Goal: Task Accomplishment & Management: Complete application form

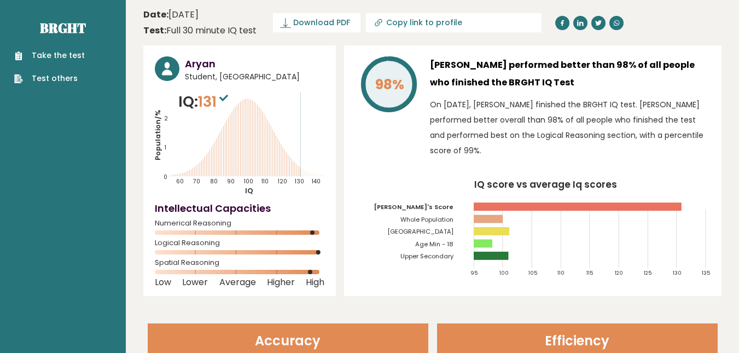
click at [63, 57] on link "Take the test" at bounding box center [49, 55] width 71 height 11
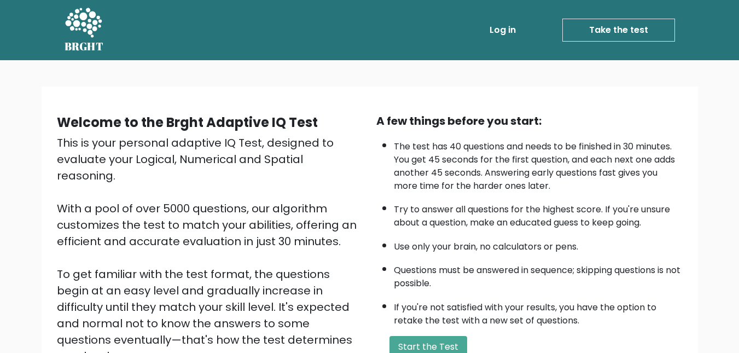
click at [509, 38] on link "Log in" at bounding box center [502, 30] width 35 height 22
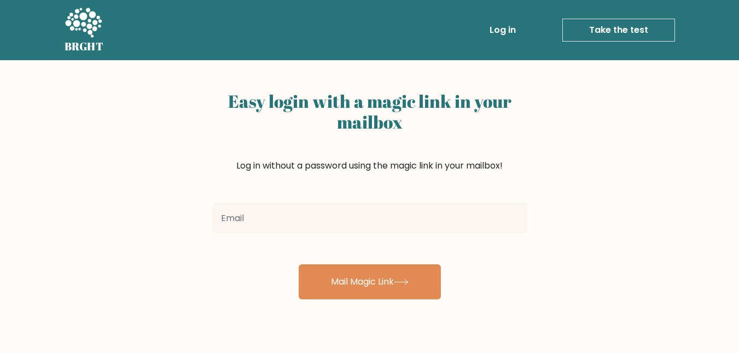
click at [348, 216] on input "email" at bounding box center [369, 218] width 315 height 31
click at [509, 29] on link "Log in" at bounding box center [502, 30] width 35 height 22
type input "aaapk18@gmail.com"
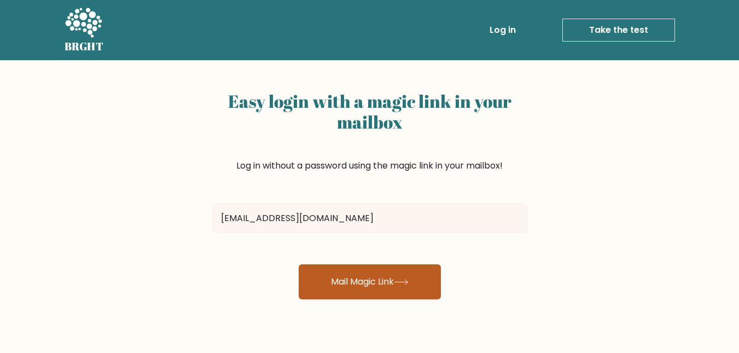
click at [365, 282] on button "Mail Magic Link" at bounding box center [370, 281] width 142 height 35
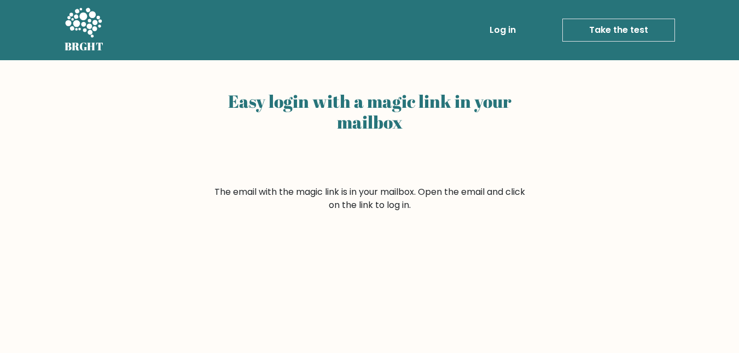
click at [496, 28] on link "Log in" at bounding box center [502, 30] width 35 height 22
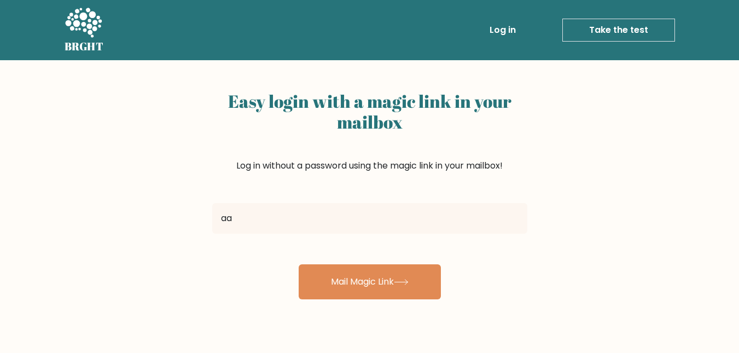
type input "[EMAIL_ADDRESS][DOMAIN_NAME]"
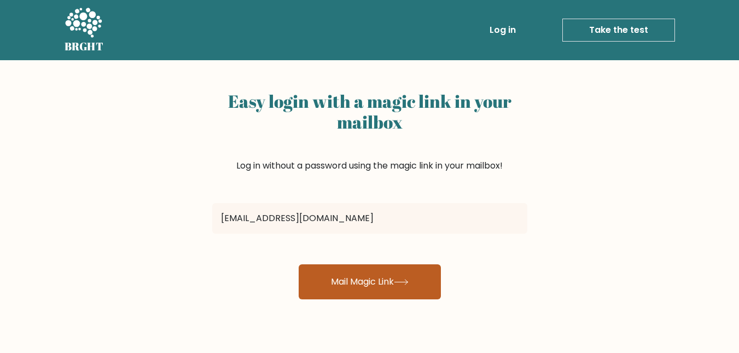
click at [355, 282] on button "Mail Magic Link" at bounding box center [370, 281] width 142 height 35
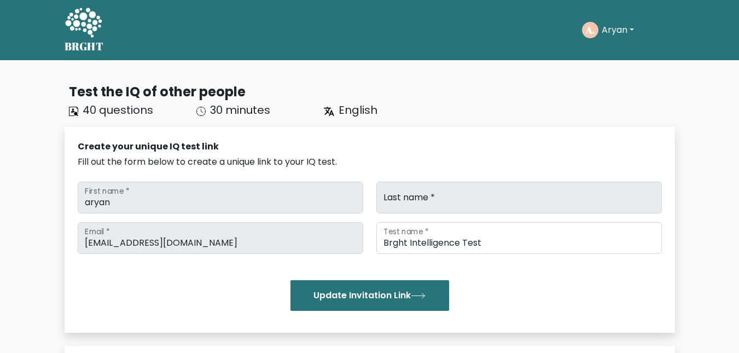
click at [604, 28] on button "Aryan" at bounding box center [617, 30] width 39 height 14
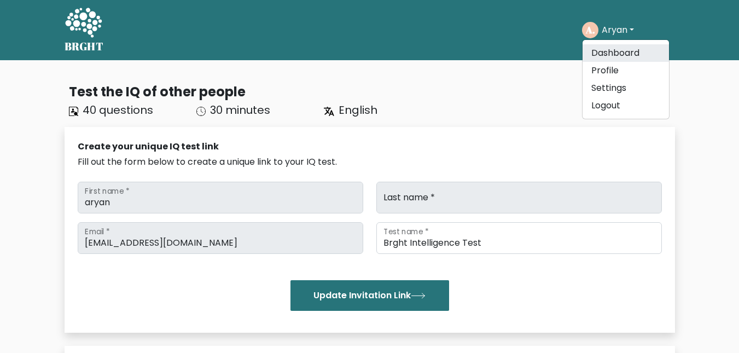
click at [598, 59] on link "Dashboard" at bounding box center [625, 53] width 86 height 18
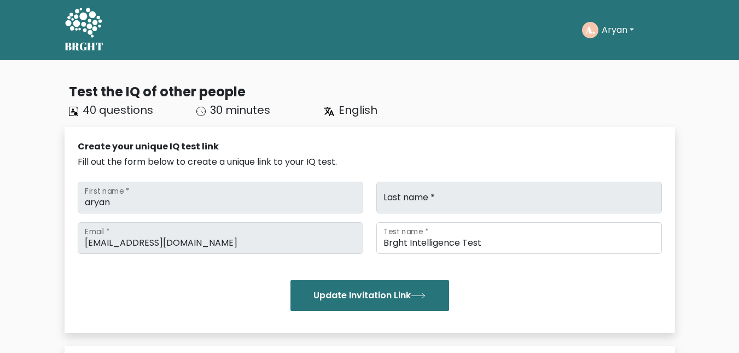
click at [610, 34] on button "Aryan" at bounding box center [617, 30] width 39 height 14
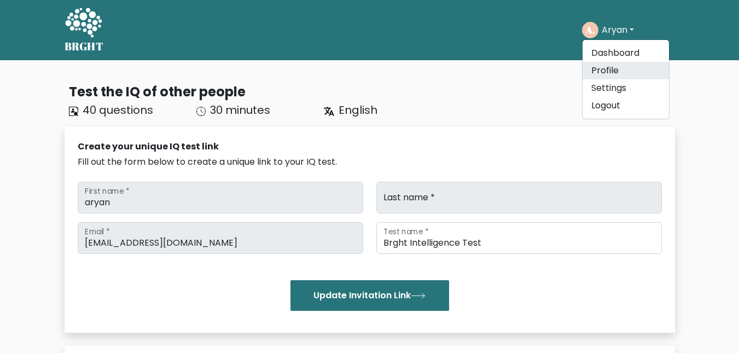
click at [627, 75] on link "Profile" at bounding box center [625, 71] width 86 height 18
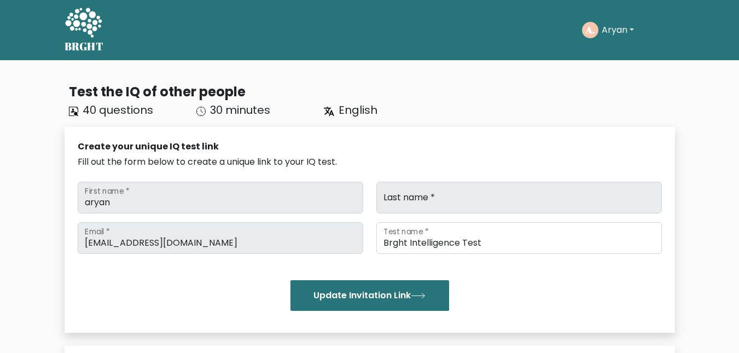
scroll to position [151, 0]
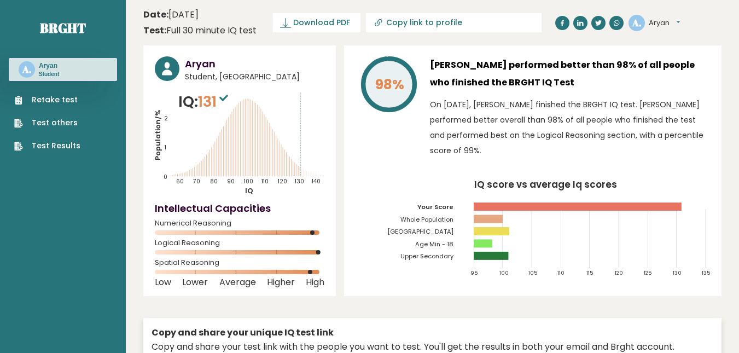
click at [40, 88] on div "Retake test Test others Test Results" at bounding box center [63, 116] width 108 height 71
click at [50, 100] on link "Retake test" at bounding box center [47, 99] width 66 height 11
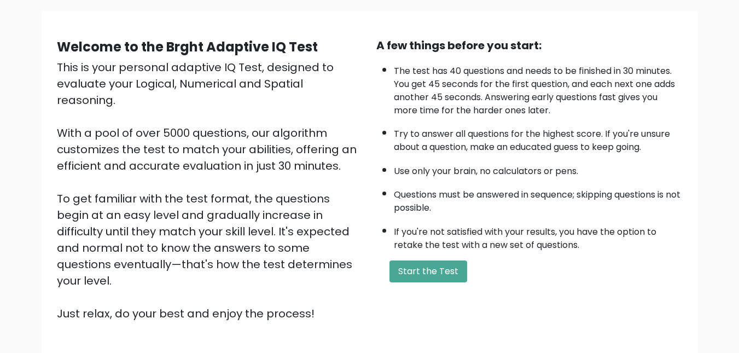
scroll to position [91, 0]
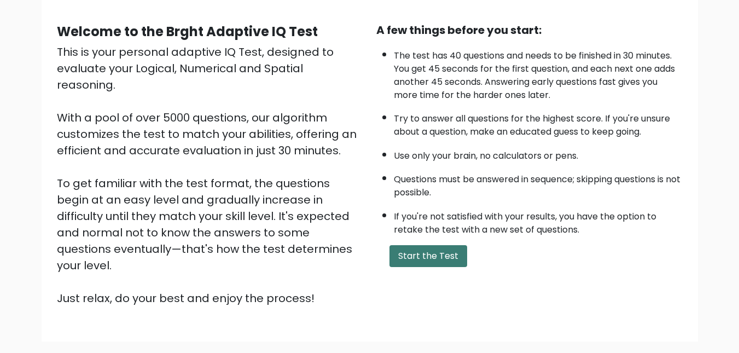
click at [435, 260] on button "Start the Test" at bounding box center [428, 256] width 78 height 22
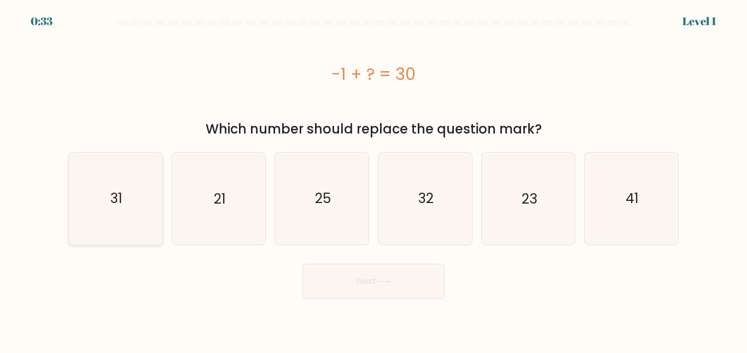
click at [112, 193] on text "31" at bounding box center [116, 198] width 12 height 19
click at [374, 179] on input "a. 31" at bounding box center [374, 178] width 1 height 3
radio input "true"
click at [378, 284] on button "Next" at bounding box center [373, 281] width 142 height 35
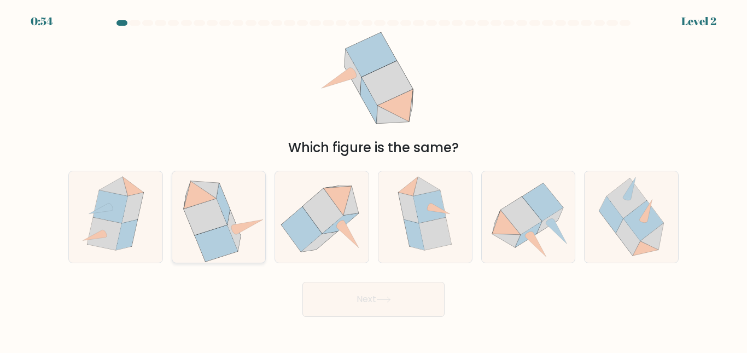
click at [208, 206] on icon at bounding box center [205, 217] width 43 height 37
click at [374, 179] on input "b." at bounding box center [374, 178] width 1 height 3
radio input "true"
click at [398, 300] on button "Next" at bounding box center [373, 299] width 142 height 35
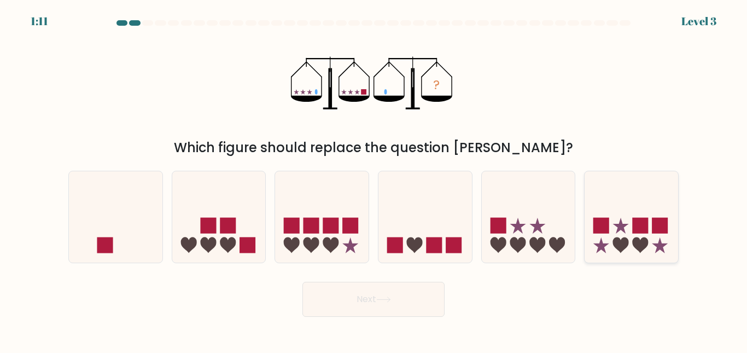
click at [626, 229] on icon at bounding box center [632, 216] width 94 height 77
click at [374, 179] on input "f." at bounding box center [374, 178] width 1 height 3
radio input "true"
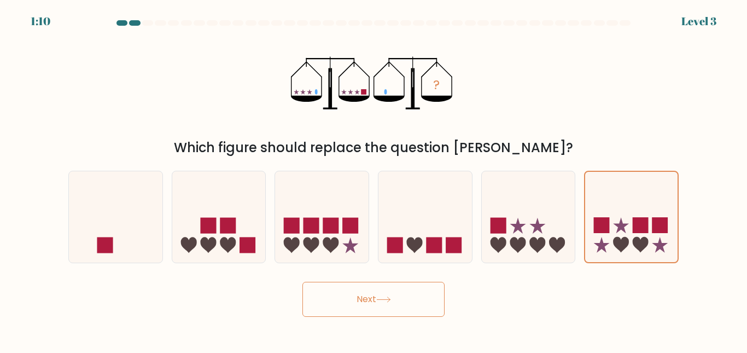
click at [402, 284] on button "Next" at bounding box center [373, 299] width 142 height 35
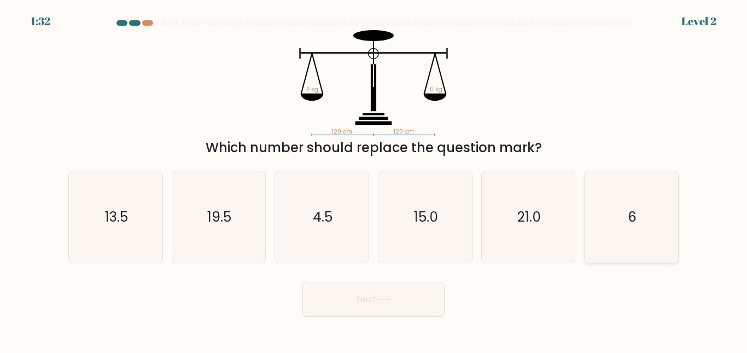
click at [634, 219] on text "6" at bounding box center [632, 216] width 9 height 19
click at [374, 179] on input "f. 6" at bounding box center [374, 178] width 1 height 3
radio input "true"
click at [371, 308] on button "Next" at bounding box center [373, 299] width 142 height 35
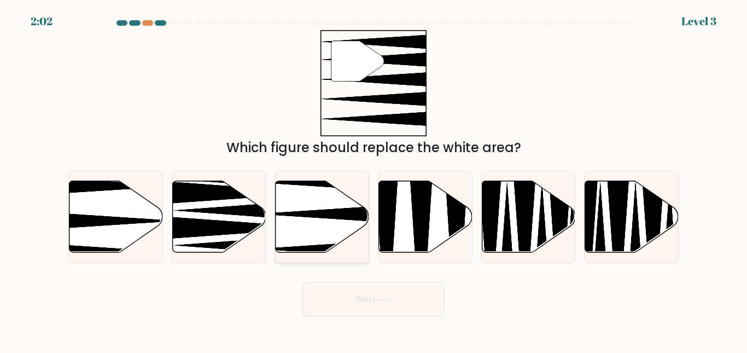
click at [316, 216] on icon at bounding box center [350, 214] width 185 height 24
click at [374, 179] on input "c." at bounding box center [374, 178] width 1 height 3
radio input "true"
click at [399, 294] on button "Next" at bounding box center [373, 299] width 142 height 35
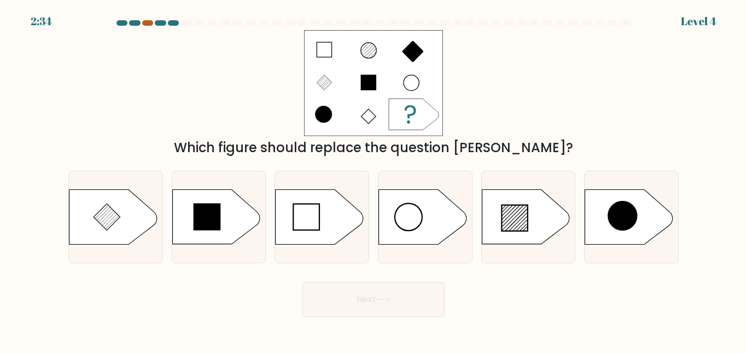
click at [144, 22] on div at bounding box center [147, 22] width 11 height 5
click at [506, 206] on icon at bounding box center [514, 218] width 26 height 26
click at [374, 179] on input "e." at bounding box center [374, 178] width 1 height 3
radio input "true"
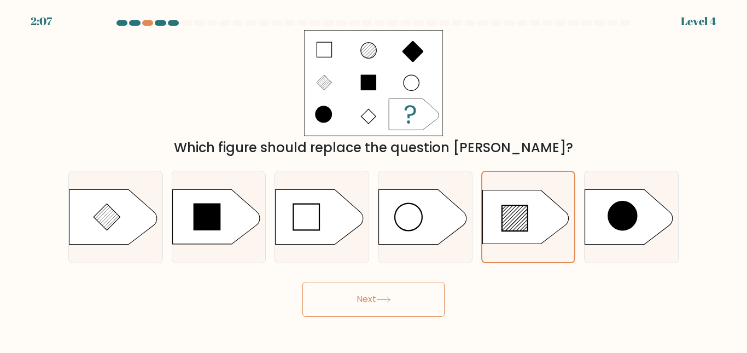
click at [365, 305] on button "Next" at bounding box center [373, 299] width 142 height 35
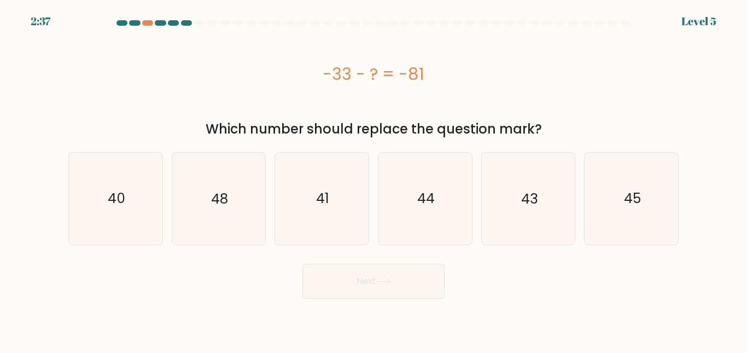
click at [449, 72] on div "-33 - ? = -81" at bounding box center [373, 74] width 610 height 25
click at [211, 199] on text "48" at bounding box center [219, 198] width 17 height 19
click at [374, 179] on input "b. 48" at bounding box center [374, 178] width 1 height 3
radio input "true"
click at [371, 283] on button "Next" at bounding box center [373, 281] width 142 height 35
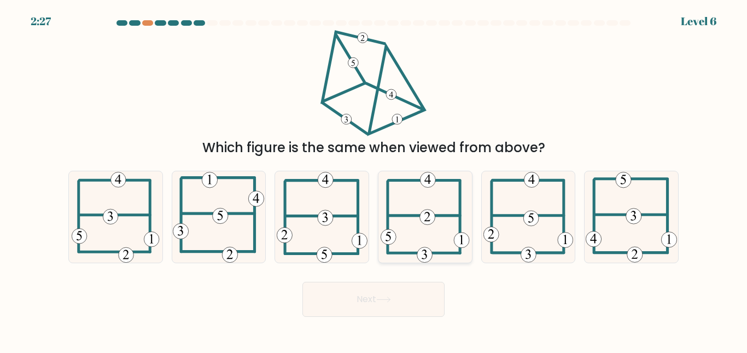
click at [421, 202] on icon at bounding box center [425, 216] width 89 height 91
click at [374, 179] on input "d." at bounding box center [374, 178] width 1 height 3
radio input "true"
click at [339, 296] on button "Next" at bounding box center [373, 299] width 142 height 35
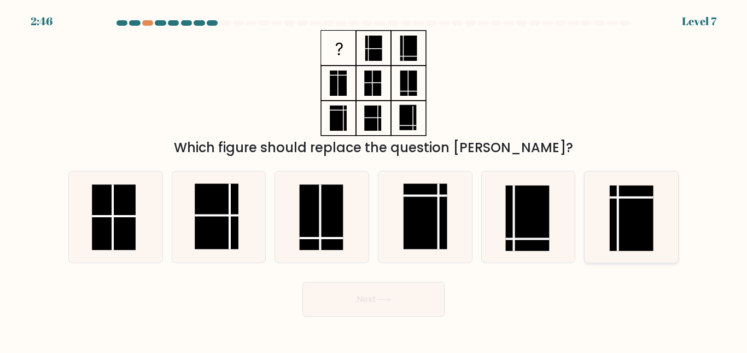
click at [624, 205] on rect at bounding box center [632, 218] width 44 height 66
click at [374, 179] on input "f." at bounding box center [374, 178] width 1 height 3
radio input "true"
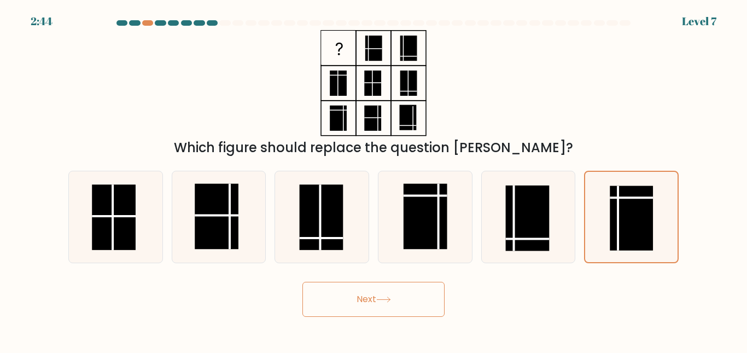
click at [354, 298] on button "Next" at bounding box center [373, 299] width 142 height 35
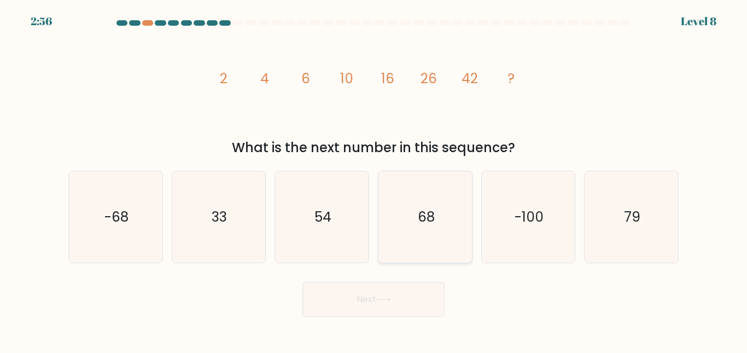
click at [410, 228] on icon "68" at bounding box center [425, 216] width 91 height 91
click at [374, 179] on input "d. 68" at bounding box center [374, 178] width 1 height 3
radio input "true"
click at [386, 301] on icon at bounding box center [383, 299] width 15 height 6
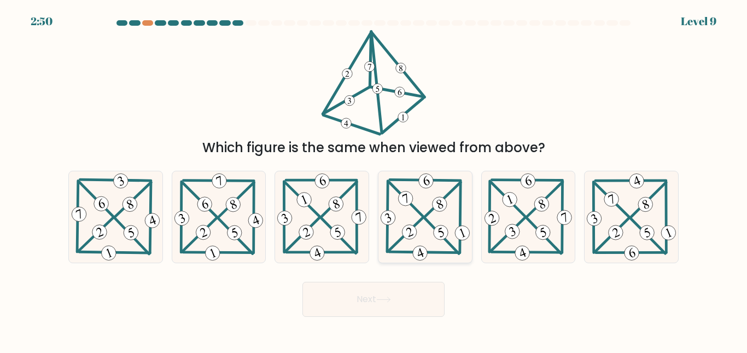
click at [433, 199] on icon at bounding box center [425, 216] width 94 height 91
click at [374, 179] on input "d." at bounding box center [374, 178] width 1 height 3
radio input "true"
click at [357, 302] on button "Next" at bounding box center [373, 299] width 142 height 35
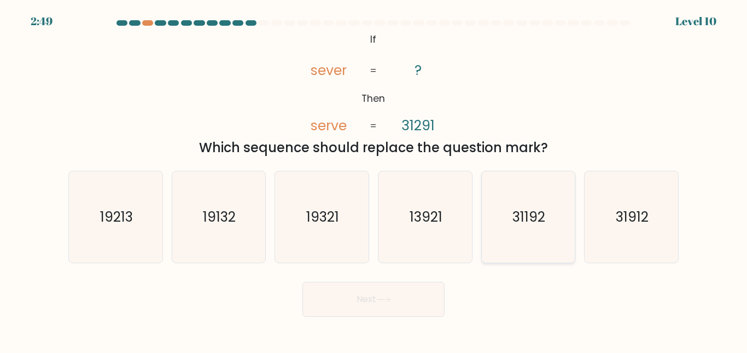
click at [541, 223] on text "31192" at bounding box center [529, 216] width 33 height 19
click at [374, 179] on input "e. 31192" at bounding box center [374, 178] width 1 height 3
radio input "true"
click at [645, 201] on icon "31912" at bounding box center [631, 216] width 91 height 91
click at [374, 179] on input "f. 31912" at bounding box center [374, 178] width 1 height 3
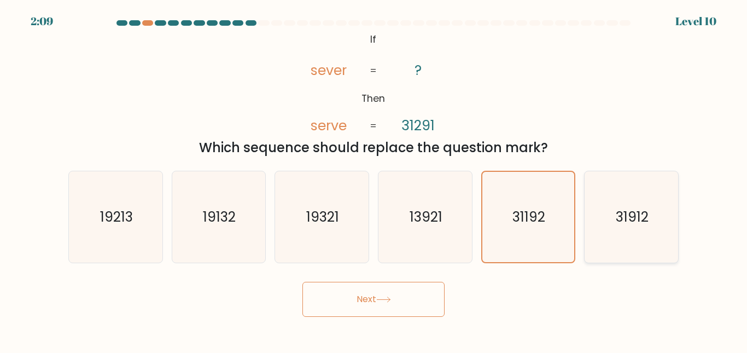
radio input "true"
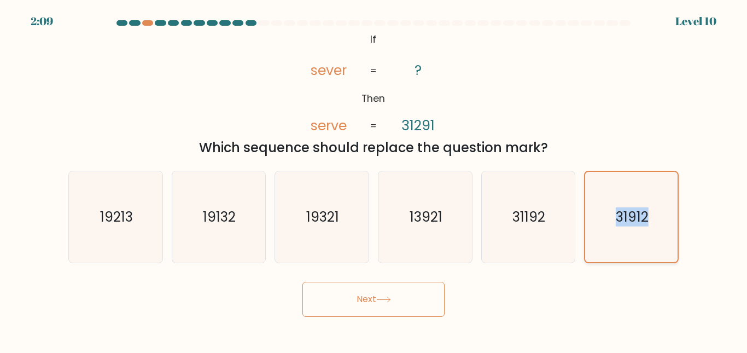
click at [645, 201] on icon "31912" at bounding box center [631, 217] width 90 height 90
click at [374, 179] on input "f. 31912" at bounding box center [374, 178] width 1 height 3
click at [354, 293] on button "Next" at bounding box center [373, 299] width 142 height 35
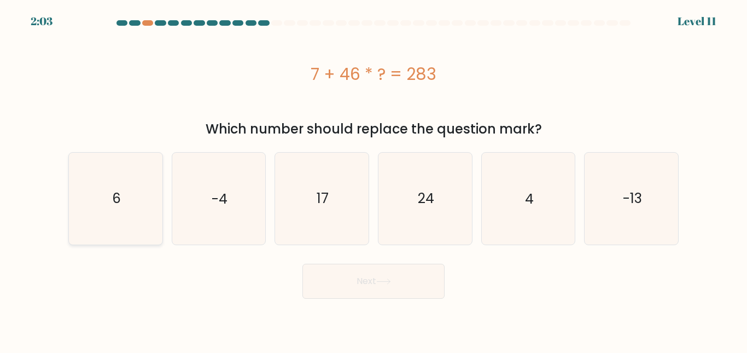
click at [113, 196] on text "6" at bounding box center [116, 198] width 9 height 19
click at [374, 179] on input "a. 6" at bounding box center [374, 178] width 1 height 3
radio input "true"
click at [376, 283] on button "Next" at bounding box center [373, 281] width 142 height 35
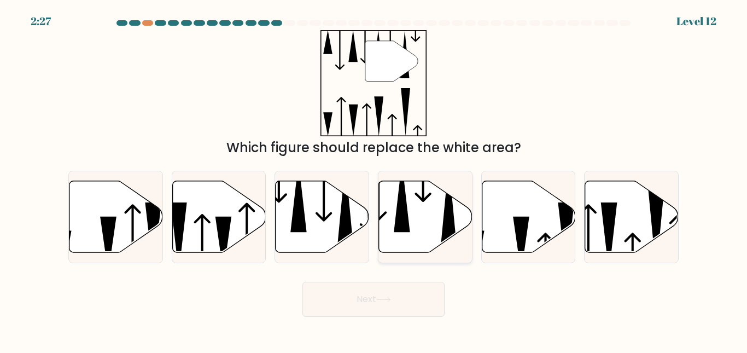
click at [430, 215] on icon at bounding box center [426, 216] width 94 height 72
click at [374, 179] on input "d." at bounding box center [374, 178] width 1 height 3
radio input "true"
click at [380, 297] on icon at bounding box center [383, 299] width 15 height 6
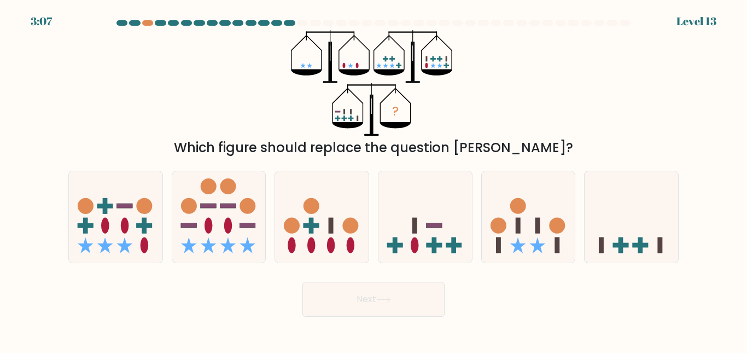
drag, startPoint x: 380, startPoint y: 297, endPoint x: 316, endPoint y: 65, distance: 240.4
click at [316, 65] on form at bounding box center [373, 168] width 747 height 296
click at [359, 65] on icon "?" at bounding box center [373, 83] width 165 height 106
click at [442, 113] on icon "?" at bounding box center [373, 83] width 165 height 106
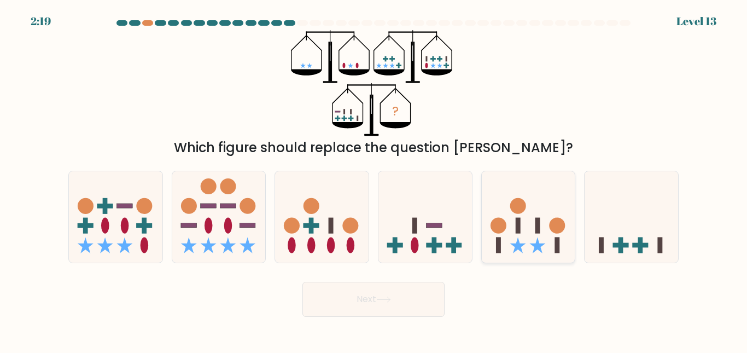
click at [516, 182] on icon at bounding box center [529, 216] width 94 height 77
click at [374, 179] on input "e." at bounding box center [374, 178] width 1 height 3
radio input "true"
click at [627, 207] on icon at bounding box center [632, 216] width 94 height 77
click at [374, 179] on input "f." at bounding box center [374, 178] width 1 height 3
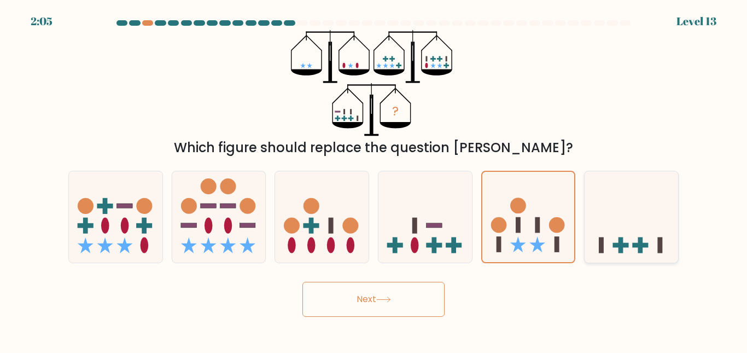
radio input "true"
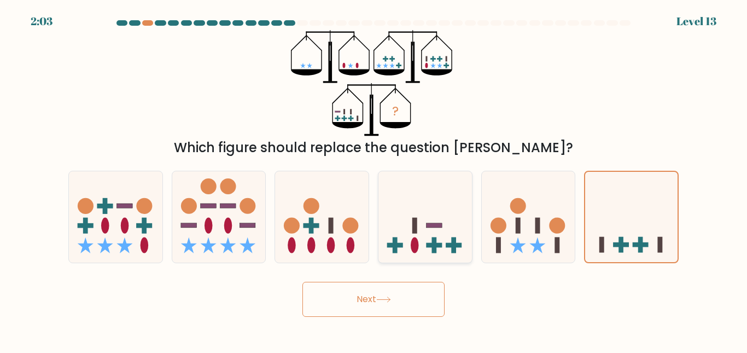
click at [417, 208] on icon at bounding box center [425, 216] width 94 height 77
click at [374, 179] on input "d." at bounding box center [374, 178] width 1 height 3
radio input "true"
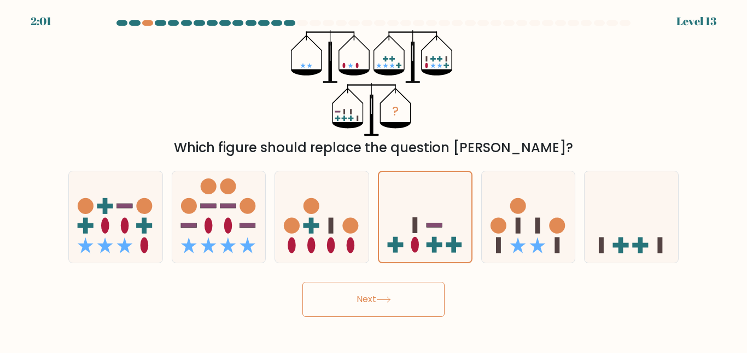
click at [378, 295] on button "Next" at bounding box center [373, 299] width 142 height 35
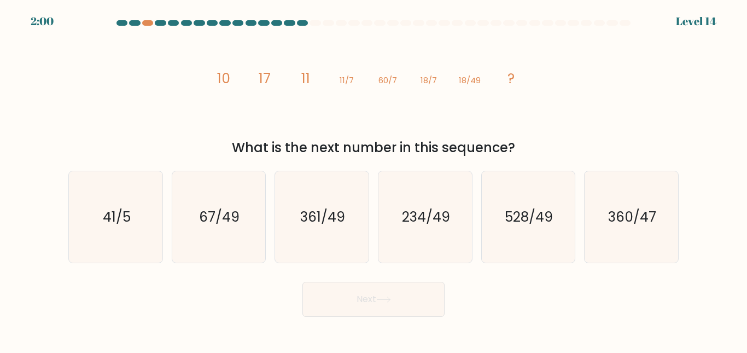
click at [261, 65] on icon "image/svg+xml 10 17 11 11/7 60/7 18/7 18/49 ?" at bounding box center [373, 83] width 328 height 106
drag, startPoint x: 301, startPoint y: 77, endPoint x: 319, endPoint y: 97, distance: 27.2
click at [319, 97] on icon "image/svg+xml 10 17 11 11/7 60/7 18/7 18/49 ?" at bounding box center [373, 83] width 328 height 106
click at [429, 220] on text "234/49" at bounding box center [426, 216] width 48 height 19
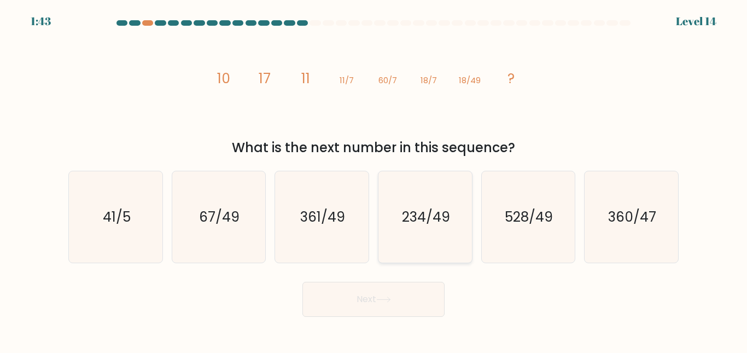
click at [374, 179] on input "d. 234/49" at bounding box center [374, 178] width 1 height 3
radio input "true"
click at [366, 308] on button "Next" at bounding box center [373, 299] width 142 height 35
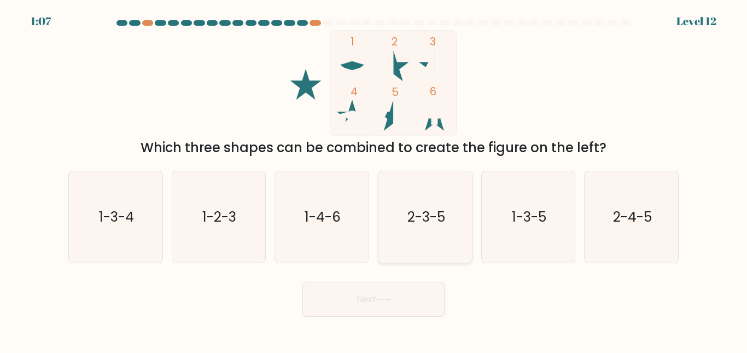
click at [416, 202] on icon "2-3-5" at bounding box center [425, 216] width 91 height 91
click at [374, 179] on input "d. 2-3-5" at bounding box center [374, 178] width 1 height 3
radio input "true"
click at [381, 316] on button "Next" at bounding box center [373, 299] width 142 height 35
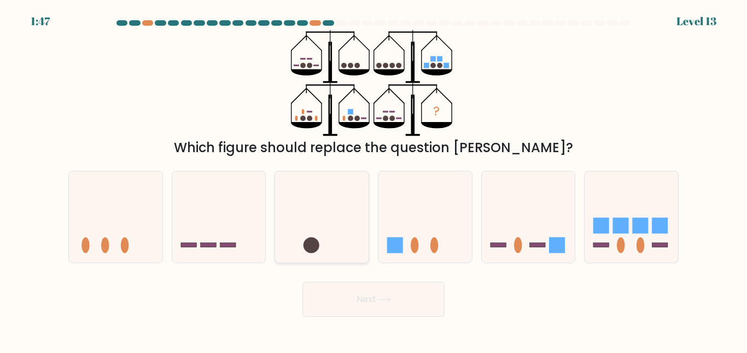
click at [315, 176] on div at bounding box center [322, 217] width 95 height 92
click at [374, 177] on input "c." at bounding box center [374, 178] width 1 height 3
radio input "true"
click at [392, 294] on button "Next" at bounding box center [373, 299] width 142 height 35
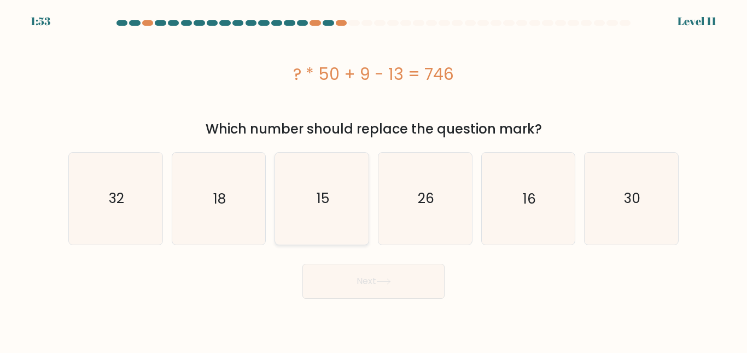
click at [298, 203] on icon "15" at bounding box center [321, 198] width 91 height 91
click at [374, 179] on input "c. 15" at bounding box center [374, 178] width 1 height 3
radio input "true"
click at [382, 281] on icon at bounding box center [383, 281] width 15 height 6
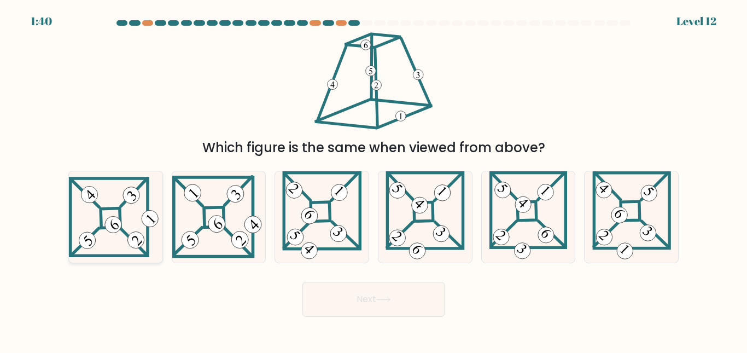
click at [107, 232] on icon at bounding box center [116, 217] width 94 height 80
click at [374, 179] on input "a." at bounding box center [374, 178] width 1 height 3
radio input "true"
click at [365, 308] on button "Next" at bounding box center [373, 299] width 142 height 35
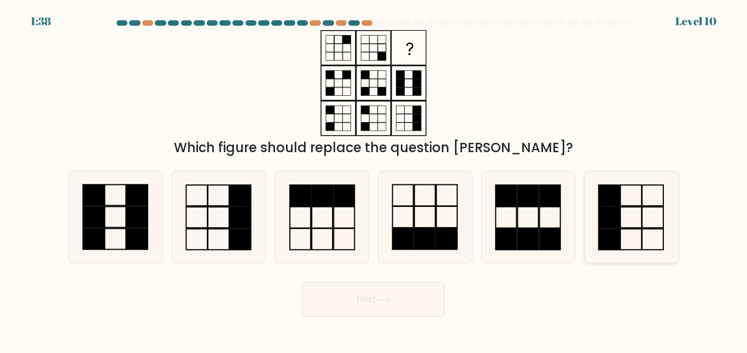
click at [637, 232] on icon at bounding box center [631, 216] width 91 height 91
click at [374, 179] on input "f." at bounding box center [374, 178] width 1 height 3
radio input "true"
click at [355, 308] on button "Next" at bounding box center [373, 299] width 142 height 35
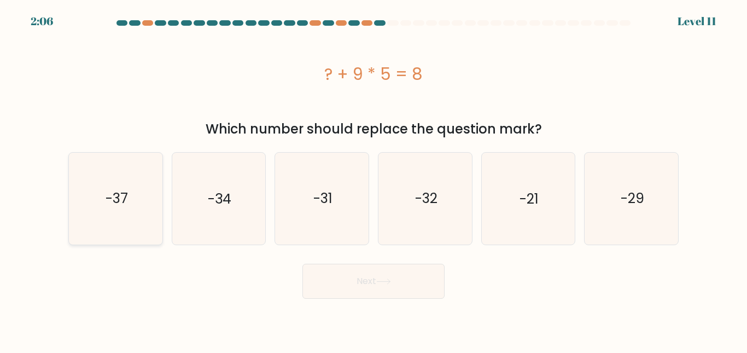
click at [95, 167] on icon "-37" at bounding box center [115, 198] width 91 height 91
click at [374, 177] on input "a. -37" at bounding box center [374, 178] width 1 height 3
radio input "true"
click at [355, 262] on div "Next" at bounding box center [373, 278] width 623 height 40
click at [358, 275] on button "Next" at bounding box center [373, 281] width 142 height 35
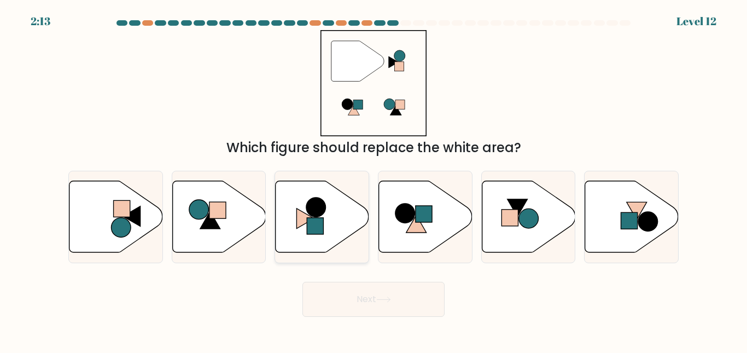
click at [314, 219] on rect at bounding box center [315, 226] width 16 height 16
click at [374, 179] on input "c." at bounding box center [374, 178] width 1 height 3
radio input "true"
click at [382, 293] on button "Next" at bounding box center [373, 299] width 142 height 35
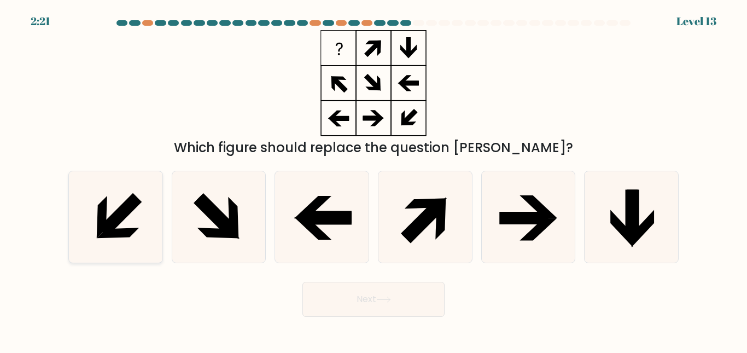
click at [106, 207] on icon at bounding box center [102, 217] width 10 height 43
click at [374, 179] on input "a." at bounding box center [374, 178] width 1 height 3
radio input "true"
click at [384, 296] on icon at bounding box center [383, 299] width 15 height 6
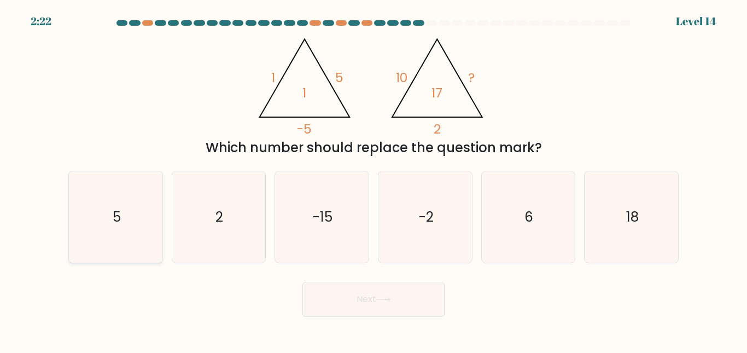
click at [106, 190] on icon "5" at bounding box center [115, 216] width 91 height 91
click at [374, 179] on input "a. 5" at bounding box center [374, 178] width 1 height 3
radio input "true"
click at [412, 307] on button "Next" at bounding box center [373, 299] width 142 height 35
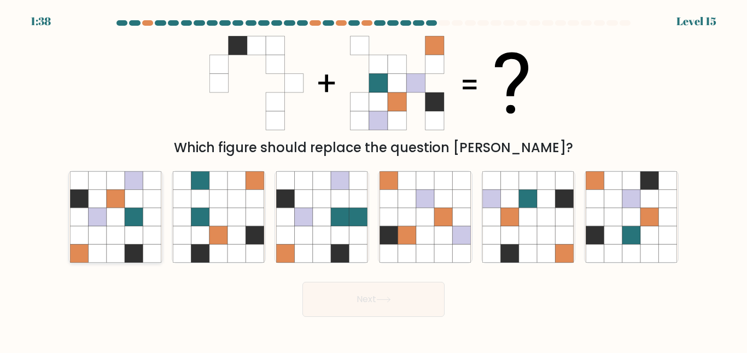
drag, startPoint x: 50, startPoint y: 210, endPoint x: 126, endPoint y: 221, distance: 77.4
click at [126, 221] on form at bounding box center [373, 168] width 747 height 296
drag, startPoint x: 126, startPoint y: 221, endPoint x: 113, endPoint y: 218, distance: 14.1
click at [113, 218] on icon at bounding box center [115, 216] width 91 height 91
click at [374, 179] on input "a." at bounding box center [374, 178] width 1 height 3
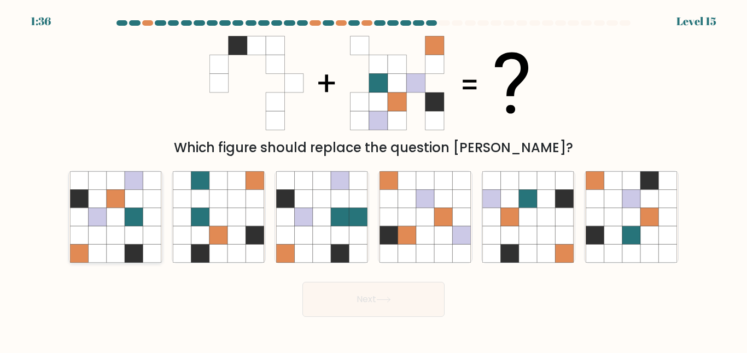
radio input "true"
click at [113, 218] on icon at bounding box center [116, 217] width 18 height 18
click at [374, 179] on input "a." at bounding box center [374, 178] width 1 height 3
click at [404, 299] on button "Next" at bounding box center [373, 299] width 142 height 35
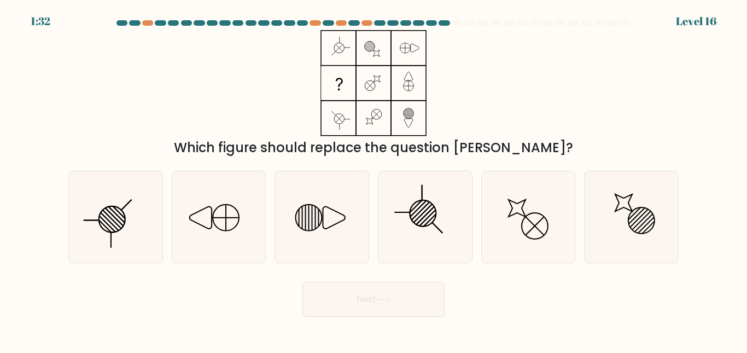
click at [394, 287] on button "Next" at bounding box center [373, 299] width 142 height 35
click at [484, 95] on div "Which figure should replace the question mark?" at bounding box center [373, 93] width 623 height 127
click at [415, 199] on icon at bounding box center [425, 216] width 91 height 91
click at [374, 179] on input "d." at bounding box center [374, 178] width 1 height 3
radio input "true"
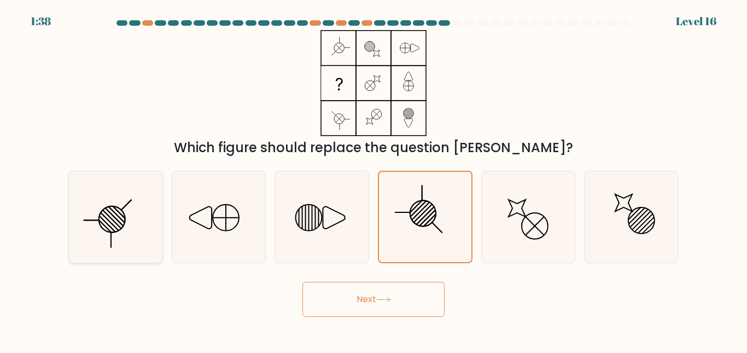
click at [132, 182] on icon at bounding box center [115, 216] width 91 height 91
click at [374, 179] on input "a." at bounding box center [374, 178] width 1 height 3
radio input "true"
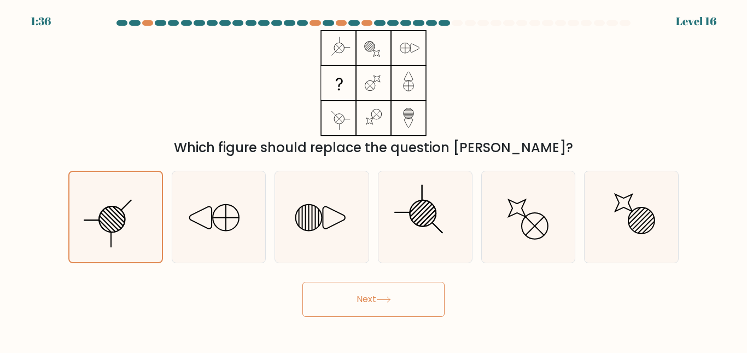
click at [383, 300] on icon at bounding box center [383, 299] width 15 height 6
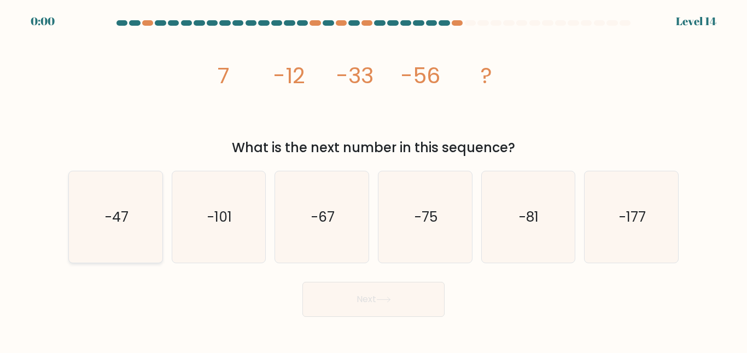
click at [137, 207] on icon "-47" at bounding box center [115, 216] width 91 height 91
click at [374, 179] on input "a. -47" at bounding box center [374, 178] width 1 height 3
radio input "true"
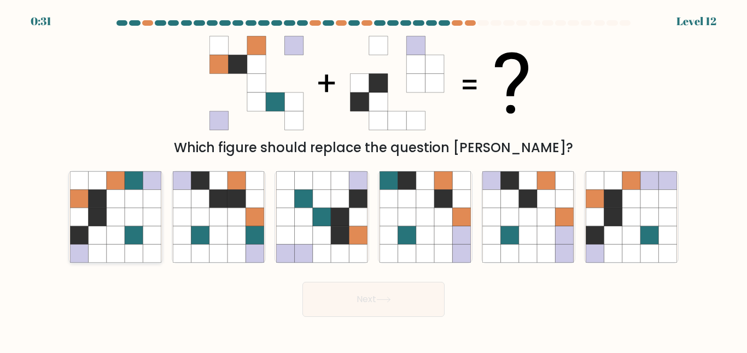
click at [104, 223] on icon at bounding box center [97, 217] width 18 height 18
click at [374, 179] on input "a." at bounding box center [374, 178] width 1 height 3
radio input "true"
click at [352, 298] on button "Next" at bounding box center [373, 299] width 142 height 35
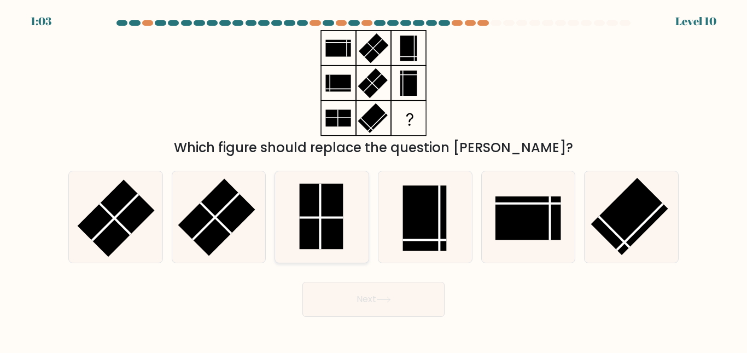
click at [311, 225] on rect at bounding box center [322, 216] width 44 height 66
click at [374, 179] on input "c." at bounding box center [374, 178] width 1 height 3
radio input "true"
click at [384, 290] on button "Next" at bounding box center [373, 299] width 142 height 35
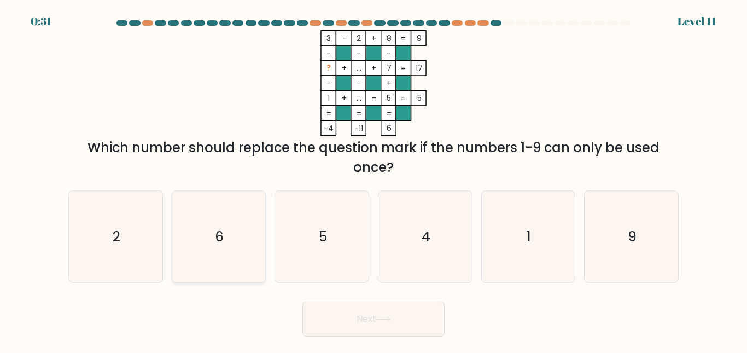
click at [219, 226] on icon "6" at bounding box center [218, 236] width 91 height 91
click at [374, 179] on input "b. 6" at bounding box center [374, 178] width 1 height 3
radio input "true"
click at [374, 323] on button "Next" at bounding box center [373, 318] width 142 height 35
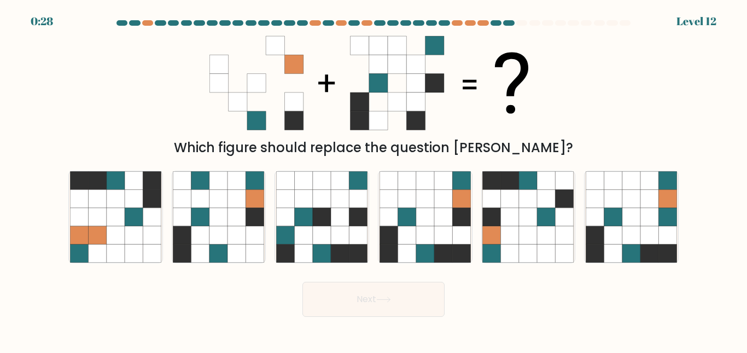
click at [374, 323] on body "0:28 Level 12" at bounding box center [373, 176] width 747 height 353
click at [487, 199] on icon at bounding box center [492, 198] width 18 height 18
click at [374, 179] on input "e." at bounding box center [374, 178] width 1 height 3
radio input "true"
click at [387, 298] on icon at bounding box center [383, 299] width 15 height 6
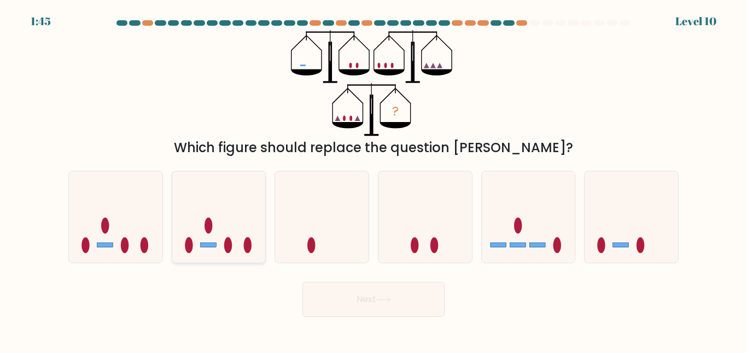
click at [232, 186] on icon at bounding box center [219, 216] width 94 height 77
click at [374, 179] on input "b." at bounding box center [374, 178] width 1 height 3
radio input "true"
click at [383, 312] on button "Next" at bounding box center [373, 299] width 142 height 35
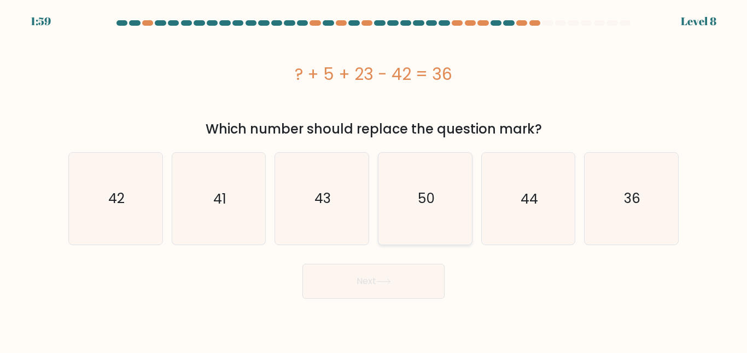
click at [413, 186] on icon "50" at bounding box center [425, 198] width 91 height 91
click at [374, 179] on input "d. 50" at bounding box center [374, 178] width 1 height 3
radio input "true"
click at [413, 186] on icon "50" at bounding box center [425, 198] width 90 height 90
click at [374, 179] on input "d. 50" at bounding box center [374, 178] width 1 height 3
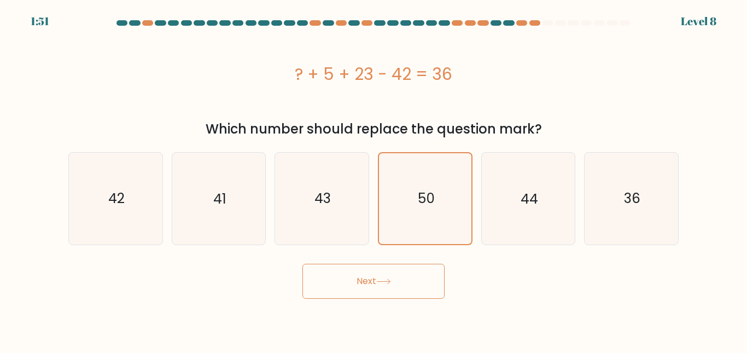
click at [347, 288] on button "Next" at bounding box center [373, 281] width 142 height 35
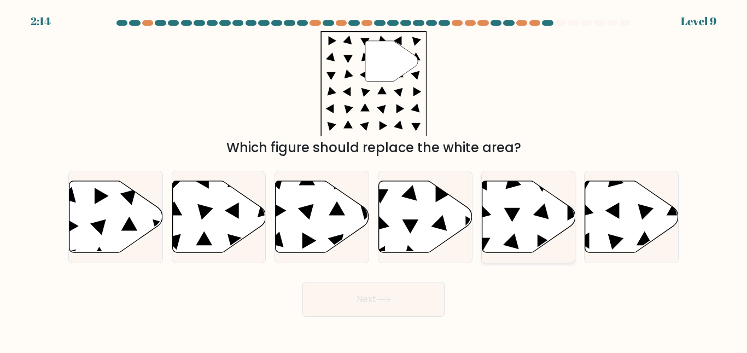
click at [522, 208] on icon at bounding box center [529, 216] width 94 height 72
click at [374, 179] on input "e." at bounding box center [374, 178] width 1 height 3
radio input "true"
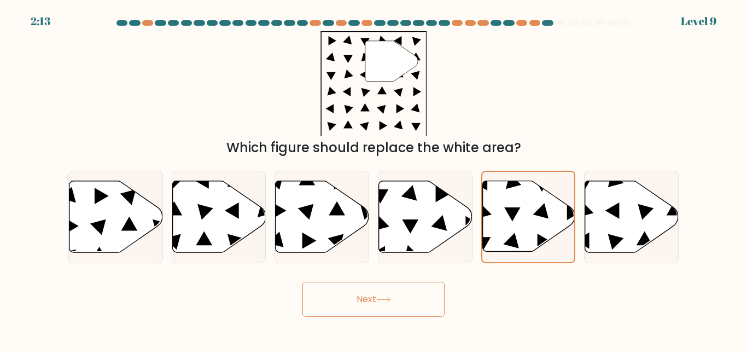
click at [377, 299] on button "Next" at bounding box center [373, 299] width 142 height 35
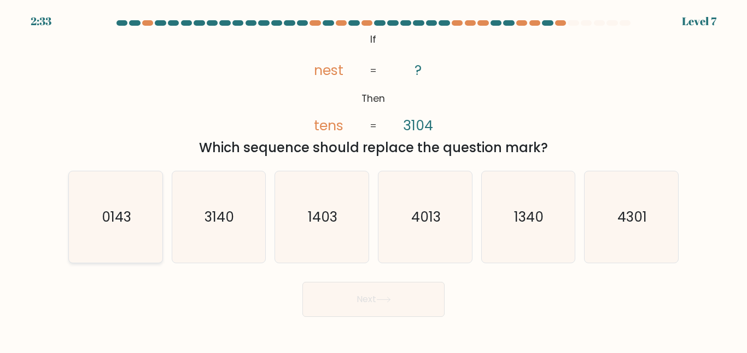
click at [112, 246] on icon "0143" at bounding box center [115, 216] width 91 height 91
click at [374, 179] on input "a. 0143" at bounding box center [374, 178] width 1 height 3
radio input "true"
click at [354, 294] on button "Next" at bounding box center [373, 299] width 142 height 35
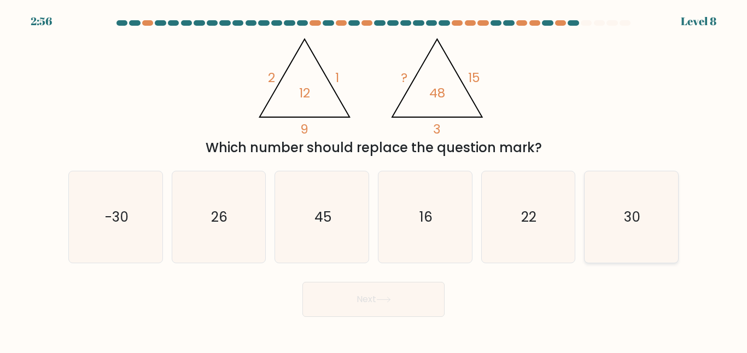
click at [647, 225] on icon "30" at bounding box center [631, 216] width 91 height 91
click at [374, 179] on input "f. 30" at bounding box center [374, 178] width 1 height 3
radio input "true"
click at [408, 304] on button "Next" at bounding box center [373, 299] width 142 height 35
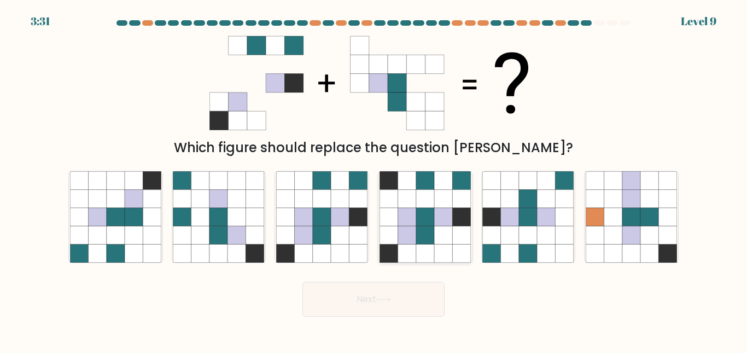
click at [407, 231] on icon at bounding box center [407, 235] width 18 height 18
click at [374, 179] on input "d." at bounding box center [374, 178] width 1 height 3
radio input "true"
click at [293, 213] on icon at bounding box center [285, 217] width 18 height 18
click at [374, 179] on input "c." at bounding box center [374, 178] width 1 height 3
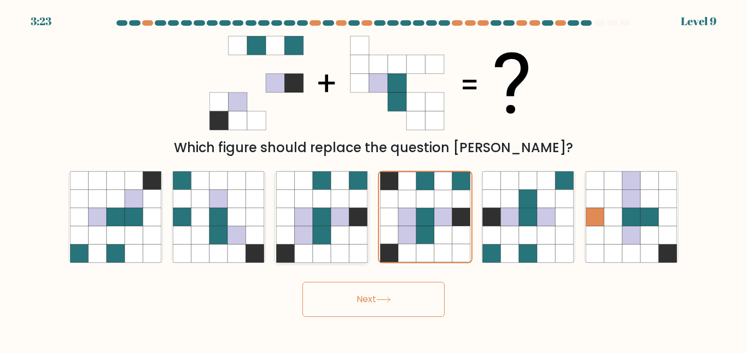
radio input "true"
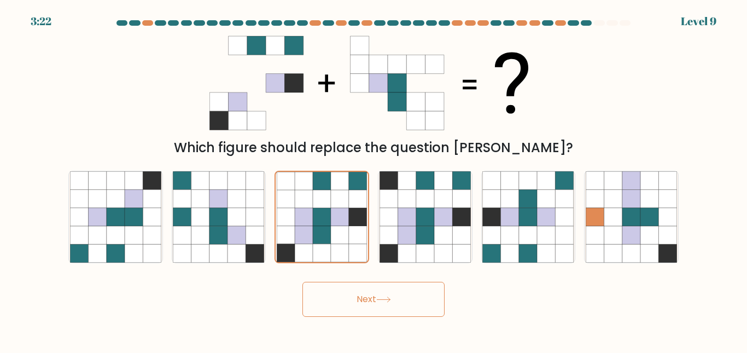
click at [369, 293] on button "Next" at bounding box center [373, 299] width 142 height 35
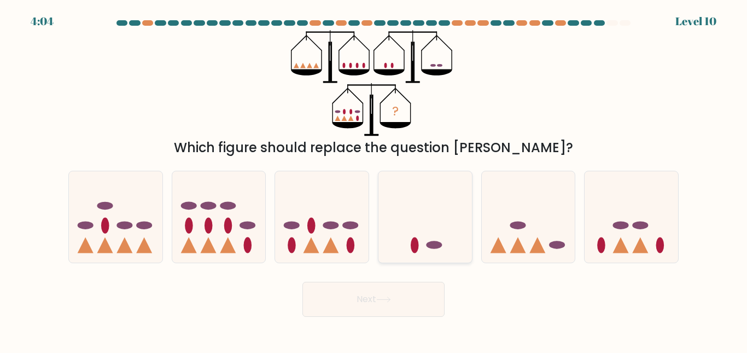
click at [462, 205] on icon at bounding box center [425, 216] width 94 height 77
click at [374, 179] on input "d." at bounding box center [374, 178] width 1 height 3
radio input "true"
click at [298, 189] on icon at bounding box center [322, 216] width 94 height 77
click at [374, 179] on input "c." at bounding box center [374, 178] width 1 height 3
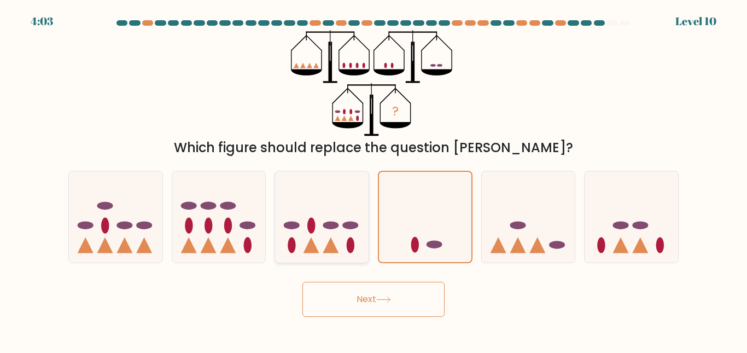
radio input "true"
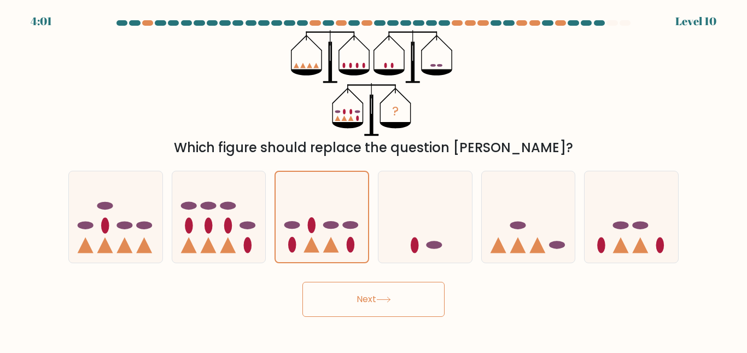
click at [345, 301] on button "Next" at bounding box center [373, 299] width 142 height 35
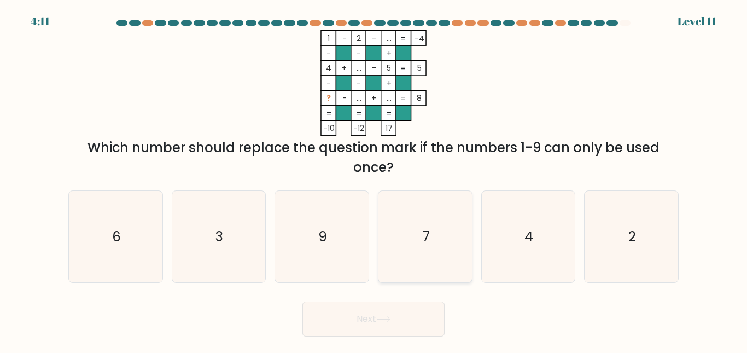
click at [427, 247] on icon "7" at bounding box center [425, 236] width 91 height 91
click at [374, 179] on input "d. 7" at bounding box center [374, 178] width 1 height 3
radio input "true"
click at [399, 319] on button "Next" at bounding box center [373, 318] width 142 height 35
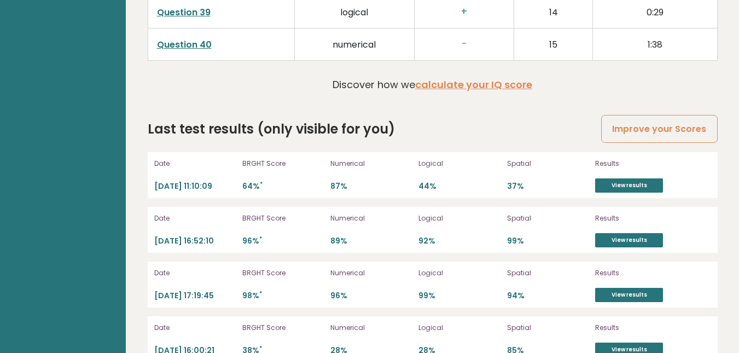
scroll to position [2952, 0]
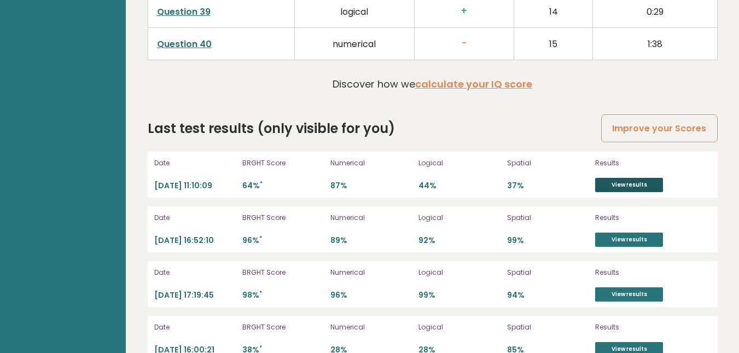
click at [649, 178] on link "View results" at bounding box center [629, 185] width 68 height 14
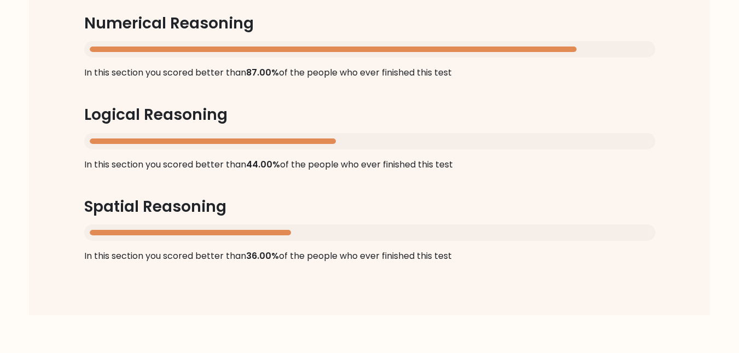
scroll to position [1184, 0]
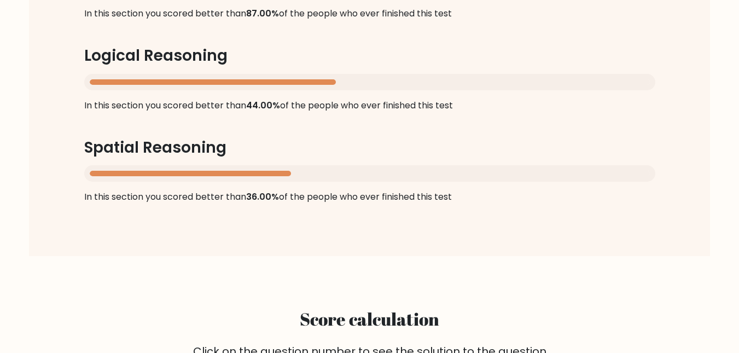
click at [467, 195] on div "Score per section Numerical Reasoning In this section you scored better than 87…" at bounding box center [369, 55] width 623 height 348
drag, startPoint x: 467, startPoint y: 195, endPoint x: 404, endPoint y: 187, distance: 64.0
click at [404, 187] on div "Score per section Numerical Reasoning In this section you scored better than 87…" at bounding box center [369, 55] width 623 height 348
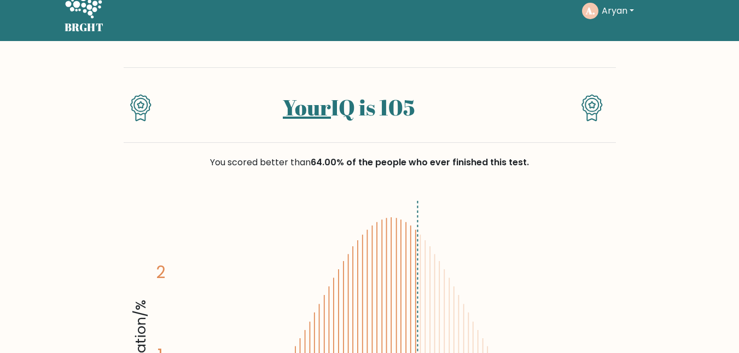
scroll to position [0, 0]
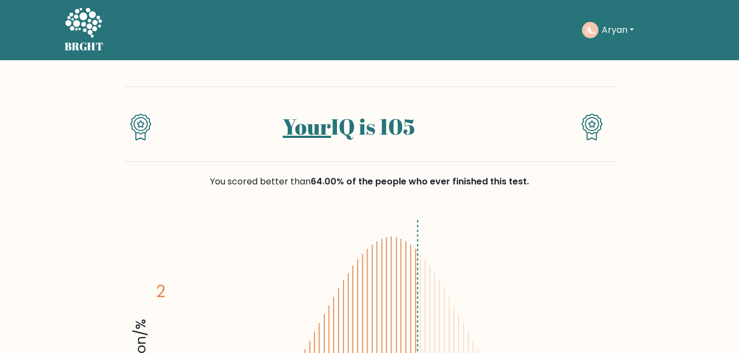
click at [604, 34] on button "Aryan" at bounding box center [617, 30] width 39 height 14
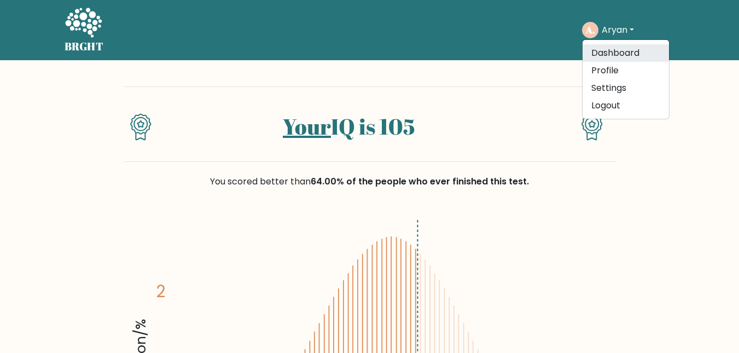
click at [611, 50] on link "Dashboard" at bounding box center [625, 53] width 86 height 18
